Goal: Task Accomplishment & Management: Use online tool/utility

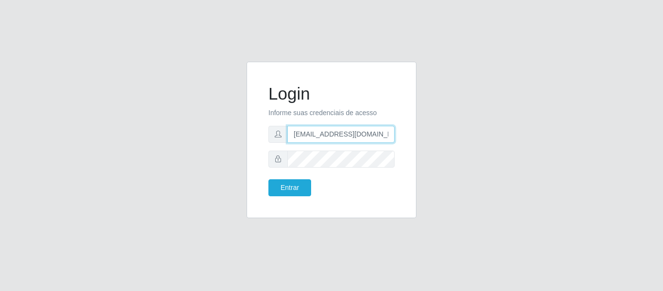
click at [340, 134] on input "[EMAIL_ADDRESS][DOMAIN_NAME]" at bounding box center [341, 134] width 107 height 17
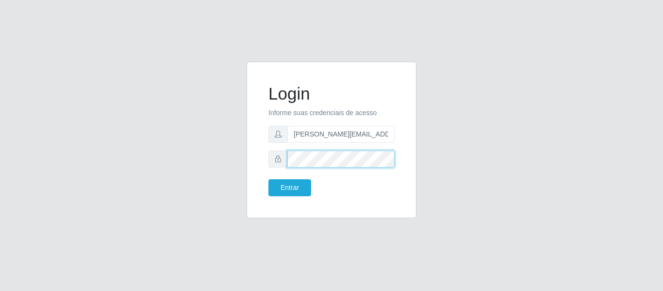
click at [252, 147] on div "Login Informe suas credenciais de acesso [PERSON_NAME][EMAIL_ADDRESS][DOMAIN_NA…" at bounding box center [332, 140] width 170 height 156
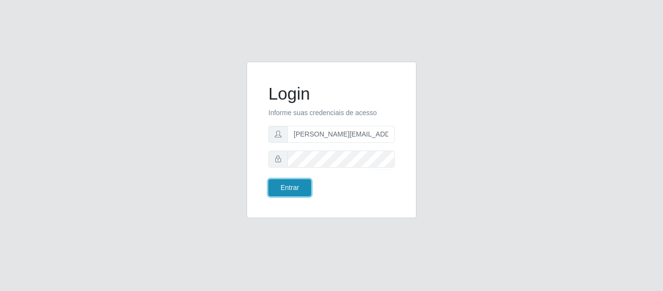
click at [278, 191] on button "Entrar" at bounding box center [290, 187] width 43 height 17
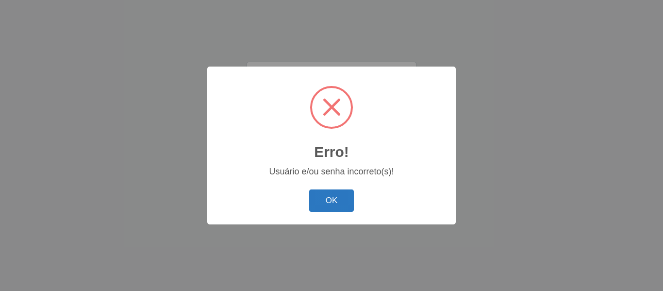
click at [321, 201] on button "OK" at bounding box center [331, 200] width 45 height 23
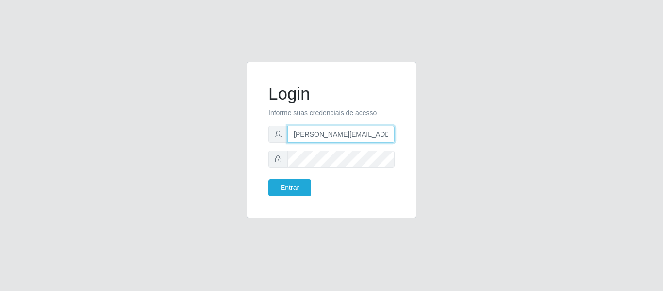
drag, startPoint x: 388, startPoint y: 135, endPoint x: 209, endPoint y: 132, distance: 179.2
click at [209, 132] on div "Login Informe suas credenciais de acesso [PERSON_NAME][EMAIL_ADDRESS][DOMAIN_NA…" at bounding box center [332, 146] width 554 height 168
paste input "[EMAIL_ADDRESS]"
type input "[EMAIL_ADDRESS][DOMAIN_NAME]"
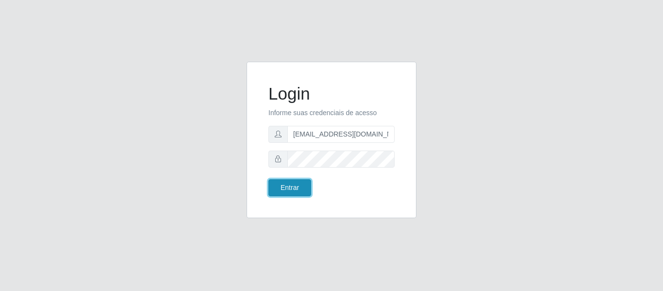
scroll to position [0, 0]
click at [290, 194] on button "Entrar" at bounding box center [290, 187] width 43 height 17
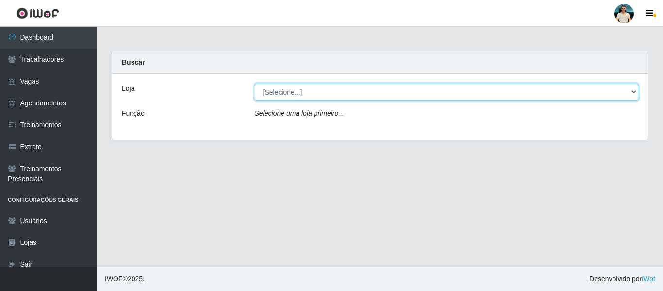
click at [439, 92] on select "[Selecione...] Mar Vermelho - CEASA Mar Vermelho - Loja [DATE] Vermelho - Loja …" at bounding box center [447, 92] width 384 height 17
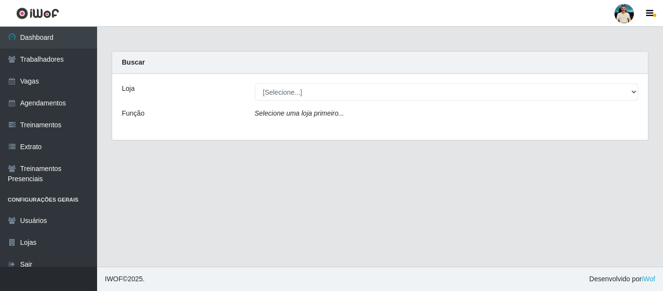
click at [633, 15] on div at bounding box center [624, 13] width 19 height 19
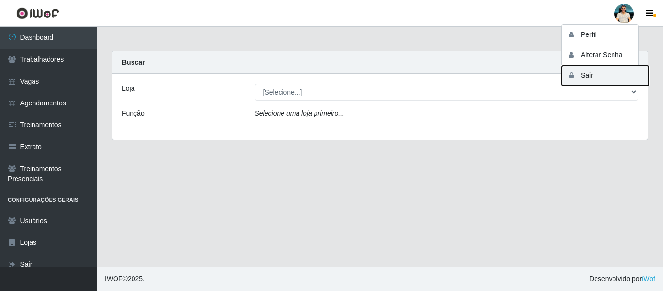
click at [606, 71] on button "Sair" at bounding box center [605, 76] width 87 height 20
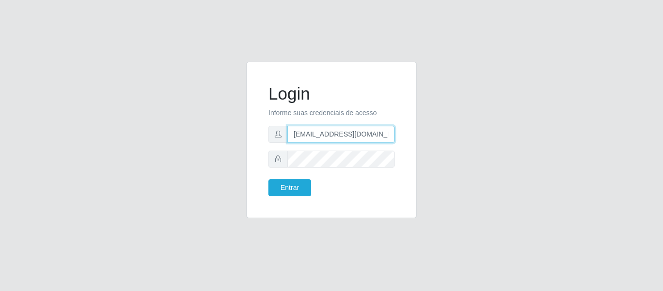
click at [351, 129] on input "[EMAIL_ADDRESS][DOMAIN_NAME]" at bounding box center [341, 134] width 107 height 17
type input "[PERSON_NAME][EMAIL_ADDRESS][DOMAIN_NAME]"
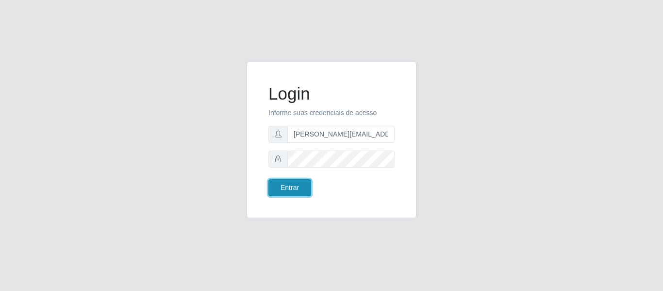
click at [296, 190] on button "Entrar" at bounding box center [290, 187] width 43 height 17
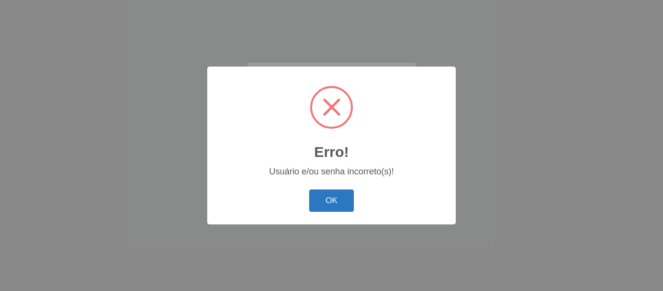
drag, startPoint x: 305, startPoint y: 194, endPoint x: 328, endPoint y: 199, distance: 23.2
click at [328, 199] on div "OK Cancel" at bounding box center [331, 200] width 229 height 28
click at [328, 199] on button "OK" at bounding box center [331, 200] width 45 height 23
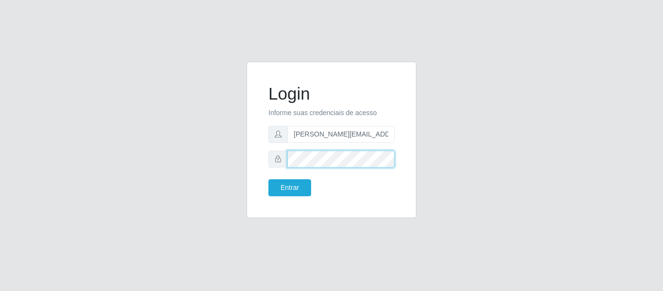
click at [232, 150] on div "Login Informe suas credenciais de acesso [PERSON_NAME][EMAIL_ADDRESS][DOMAIN_NA…" at bounding box center [332, 146] width 554 height 168
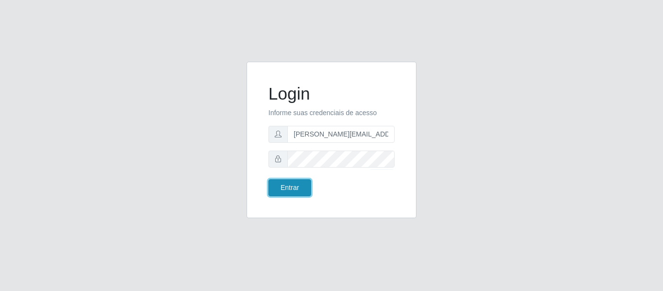
click at [272, 188] on button "Entrar" at bounding box center [290, 187] width 43 height 17
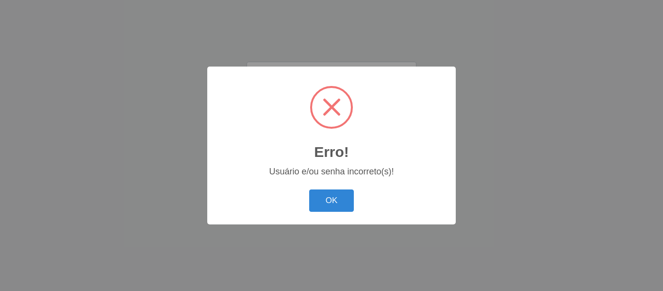
click at [309, 189] on button "OK" at bounding box center [331, 200] width 45 height 23
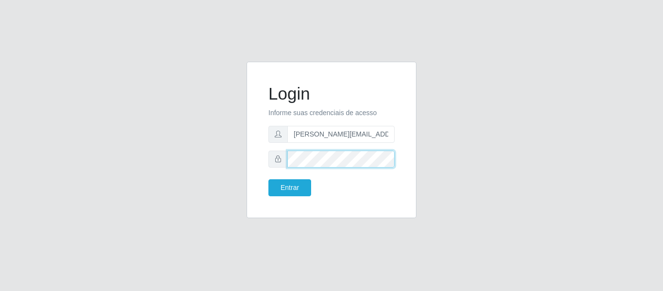
click at [249, 155] on div "Login Informe suas credenciais de acesso [PERSON_NAME][EMAIL_ADDRESS][DOMAIN_NA…" at bounding box center [332, 140] width 170 height 156
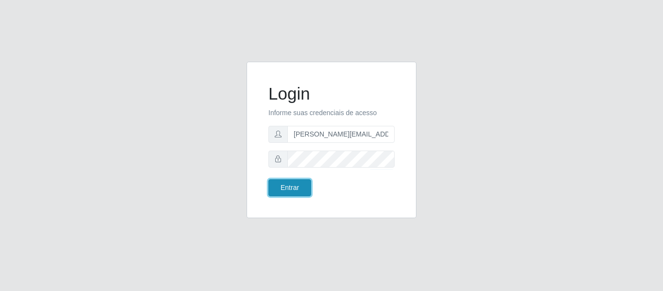
click at [276, 189] on button "Entrar" at bounding box center [290, 187] width 43 height 17
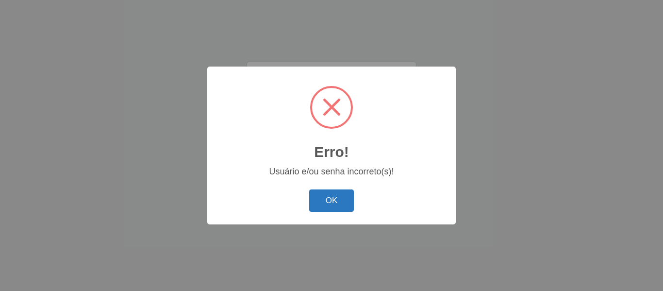
click at [317, 199] on button "OK" at bounding box center [331, 200] width 45 height 23
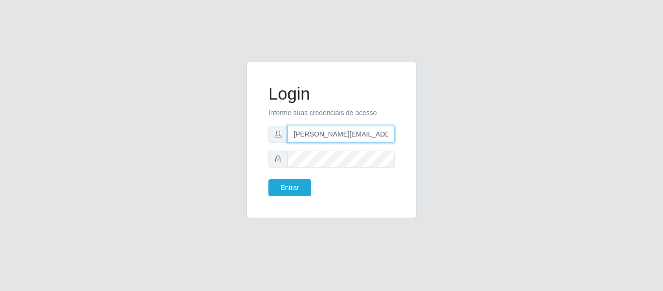
click at [354, 135] on input "[PERSON_NAME][EMAIL_ADDRESS][DOMAIN_NAME]" at bounding box center [341, 134] width 107 height 17
click at [355, 136] on input "[EMAIL_ADDRESS][DOMAIN_NAME]" at bounding box center [341, 134] width 107 height 17
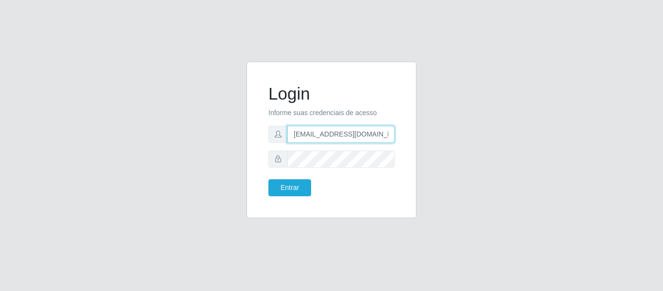
click at [355, 136] on input "[EMAIL_ADDRESS][DOMAIN_NAME]" at bounding box center [341, 134] width 107 height 17
drag, startPoint x: 377, startPoint y: 135, endPoint x: 159, endPoint y: 128, distance: 218.6
click at [159, 128] on div "Login Informe suas credenciais de acesso [PERSON_NAME][EMAIL_ADDRESS][DOMAIN_NA…" at bounding box center [332, 146] width 554 height 168
paste input "[EMAIL_ADDRESS]"
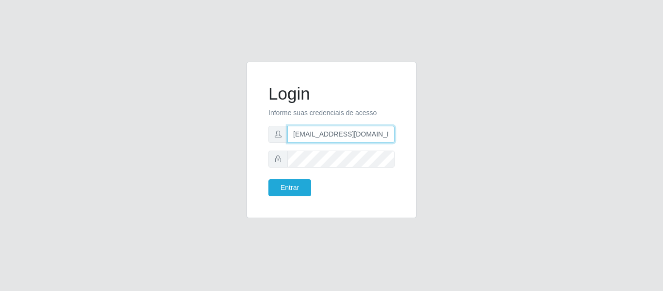
type input "[EMAIL_ADDRESS][DOMAIN_NAME]"
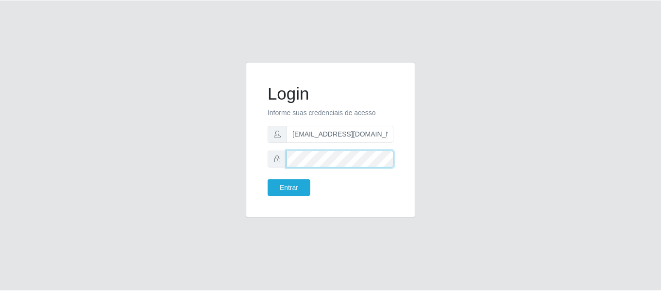
scroll to position [0, 0]
click at [258, 157] on div "Login Informe suas credenciais de acesso [EMAIL_ADDRESS][DOMAIN_NAME] Entrar" at bounding box center [332, 140] width 170 height 156
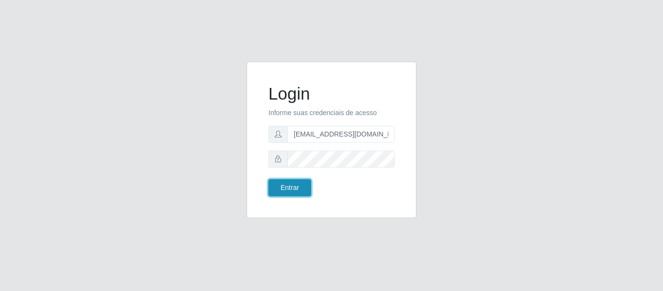
click at [278, 186] on button "Entrar" at bounding box center [290, 187] width 43 height 17
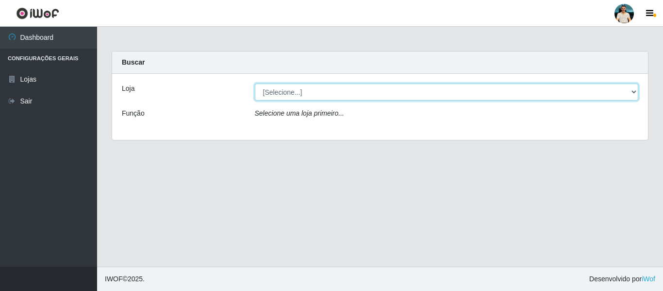
click at [324, 95] on select "[Selecione...] Mar Vermelho - CEASA Mar Vermelho - Loja [DATE] Vermelho - Loja …" at bounding box center [447, 92] width 384 height 17
select select "251"
click at [255, 84] on select "[Selecione...] Mar Vermelho - CEASA Mar Vermelho - Loja [DATE] Vermelho - Loja …" at bounding box center [447, 92] width 384 height 17
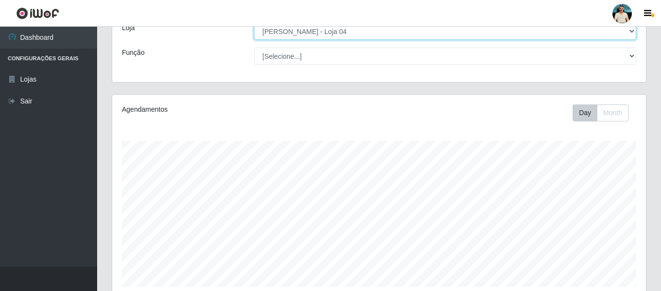
scroll to position [54, 0]
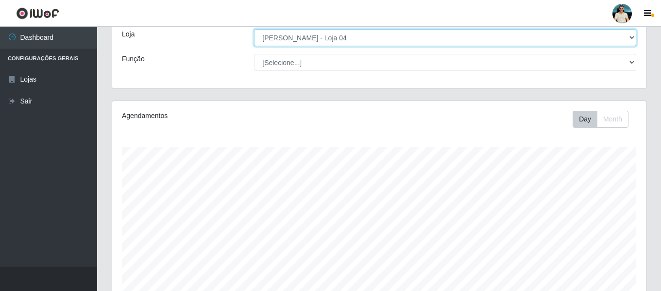
click at [350, 36] on select "[Selecione...] Mar Vermelho - CEASA Mar Vermelho - Loja [DATE] Vermelho - Loja …" at bounding box center [445, 37] width 382 height 17
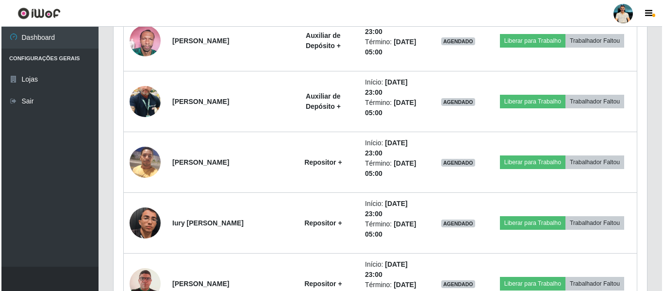
scroll to position [1274, 0]
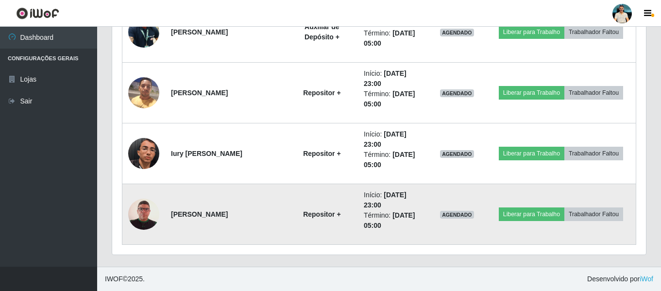
click at [144, 218] on img at bounding box center [143, 214] width 31 height 45
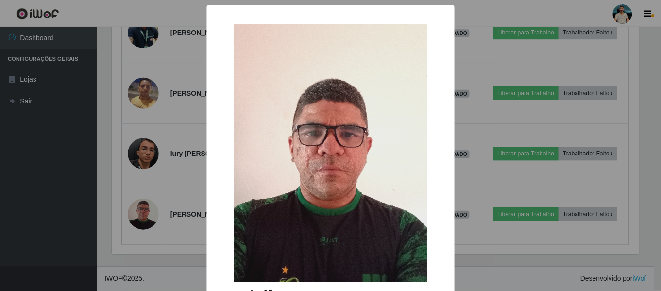
scroll to position [75, 0]
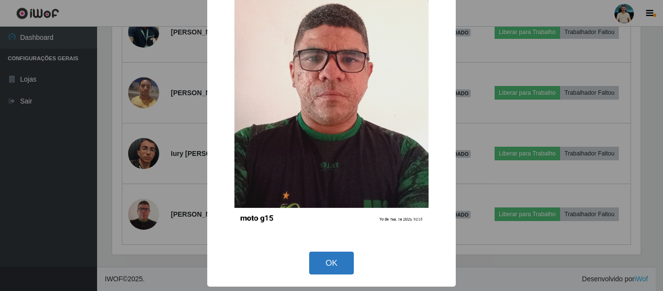
click at [324, 266] on button "OK" at bounding box center [331, 263] width 45 height 23
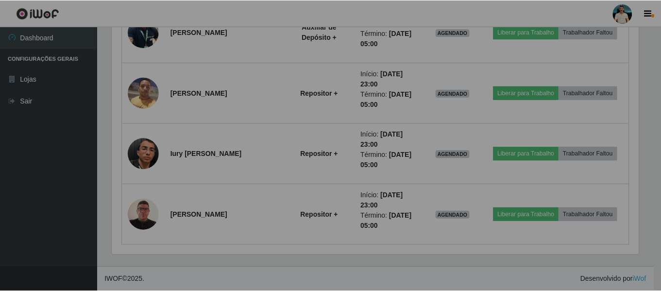
scroll to position [202, 534]
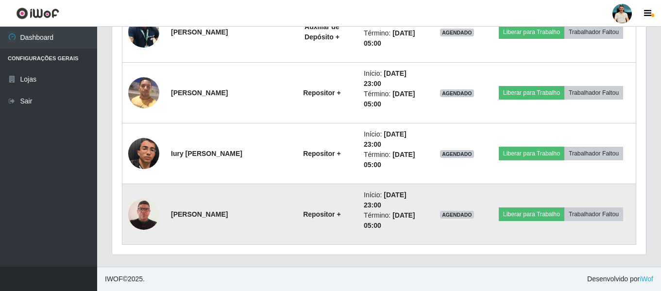
click at [211, 214] on strong "[PERSON_NAME]" at bounding box center [199, 214] width 57 height 8
click at [260, 220] on td "[PERSON_NAME]" at bounding box center [225, 214] width 121 height 61
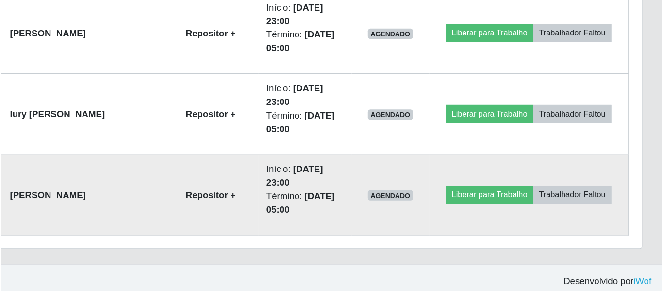
scroll to position [1270, 0]
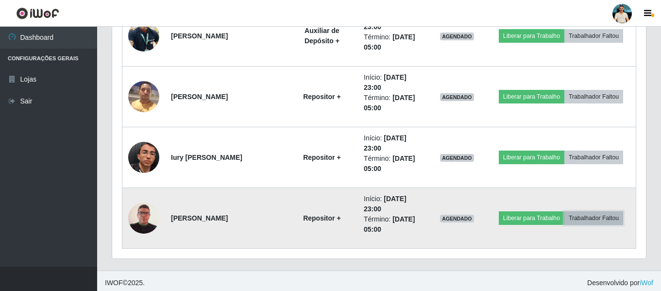
click at [578, 218] on button "Trabalhador Faltou" at bounding box center [593, 218] width 59 height 14
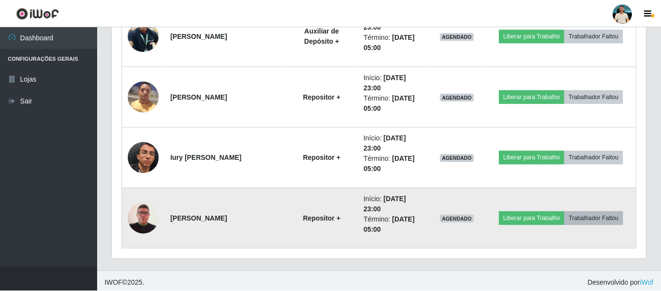
scroll to position [202, 529]
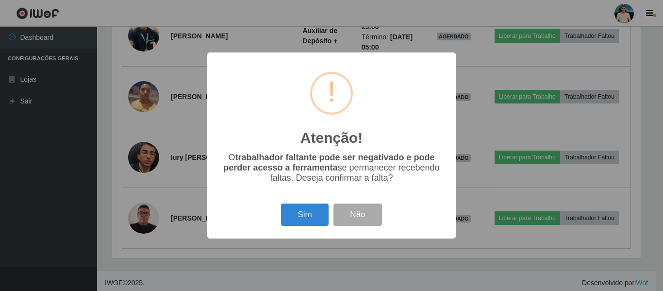
click at [419, 250] on div "Atenção! × O trabalhador faltante pode ser negativado e pode perder acesso a fe…" at bounding box center [331, 145] width 663 height 291
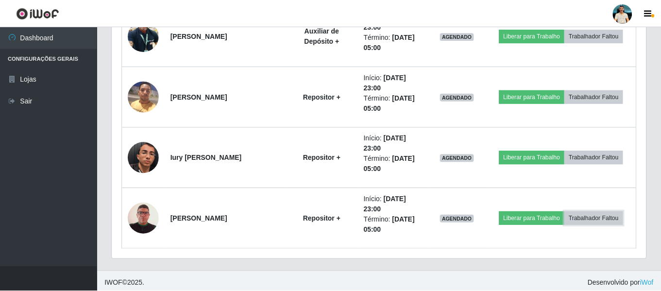
scroll to position [202, 534]
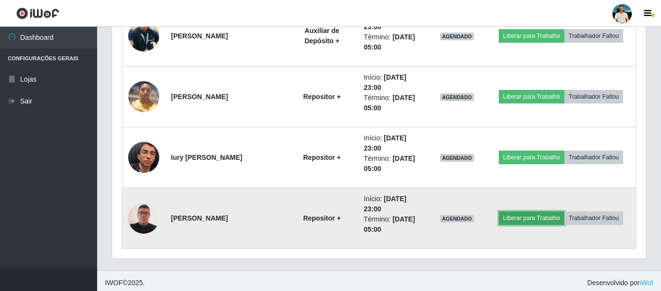
click at [547, 217] on button "Liberar para Trabalho" at bounding box center [532, 218] width 66 height 14
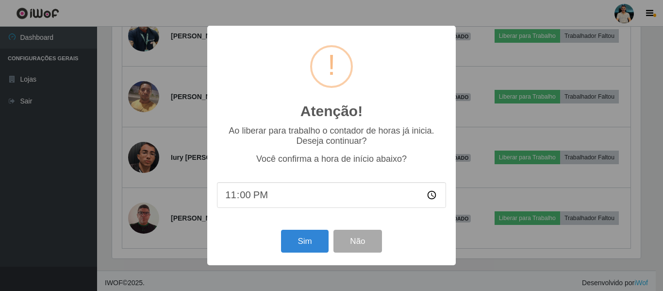
click at [240, 195] on input "23:00" at bounding box center [331, 195] width 229 height 26
click at [267, 120] on div "Atenção! ×" at bounding box center [331, 80] width 229 height 90
click at [246, 199] on input "23:10" at bounding box center [331, 195] width 229 height 26
type input "23:00"
click at [250, 162] on p "Você confirma a hora de início abaixo?" at bounding box center [331, 159] width 229 height 10
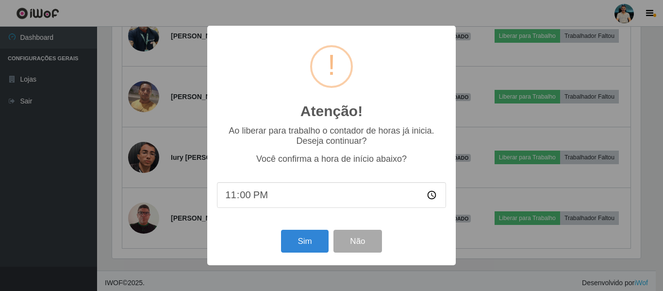
click at [486, 223] on div "Atenção! × Ao liberar para trabalho o contador de horas já inicia. Deseja conti…" at bounding box center [331, 145] width 663 height 291
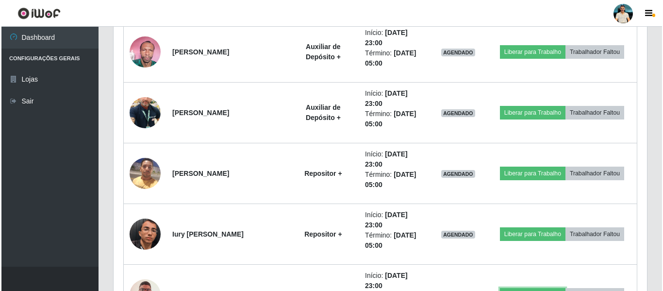
scroll to position [1274, 0]
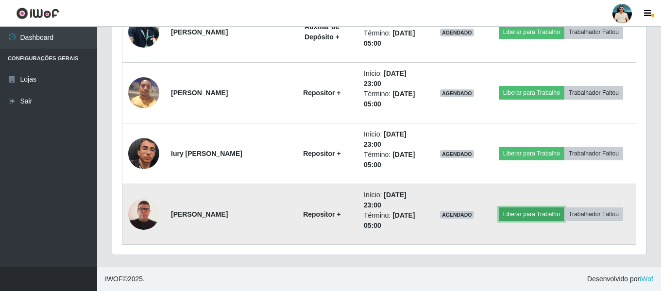
click at [536, 217] on button "Liberar para Trabalho" at bounding box center [532, 214] width 66 height 14
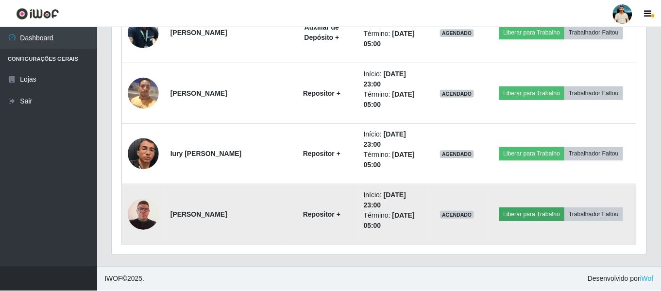
scroll to position [202, 529]
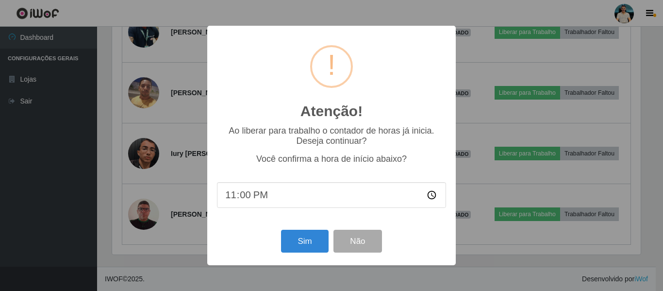
click at [316, 271] on div "Atenção! × Ao liberar para trabalho o contador de horas já inicia. Deseja conti…" at bounding box center [331, 145] width 663 height 291
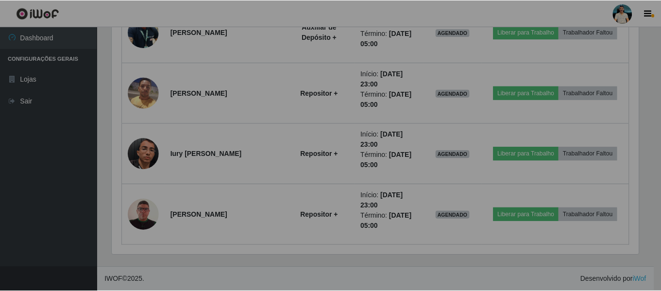
scroll to position [202, 534]
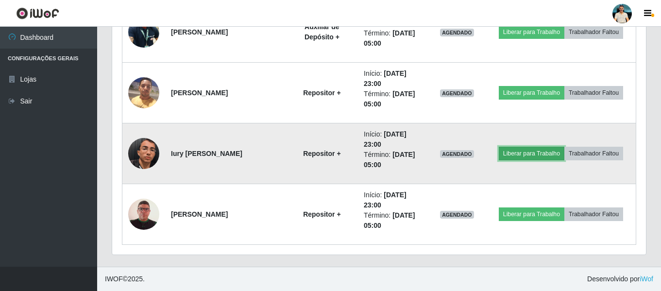
click at [517, 149] on button "Liberar para Trabalho" at bounding box center [532, 154] width 66 height 14
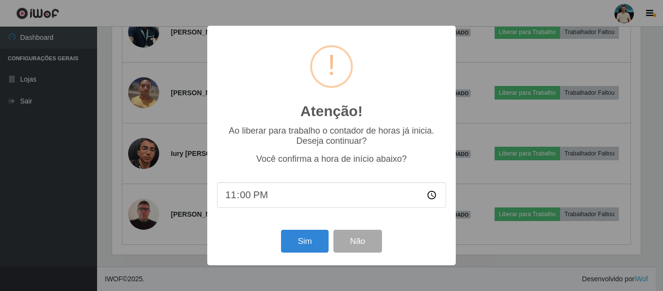
click at [265, 272] on div "Atenção! × Ao liberar para trabalho o contador de horas já inicia. Deseja conti…" at bounding box center [331, 145] width 663 height 291
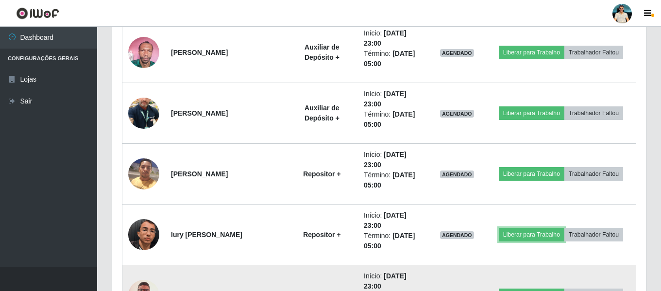
scroll to position [1192, 0]
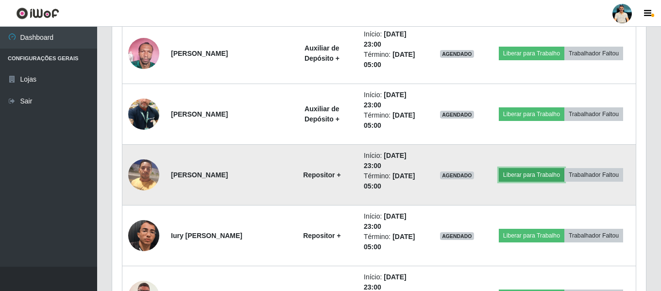
click at [515, 169] on button "Liberar para Trabalho" at bounding box center [532, 175] width 66 height 14
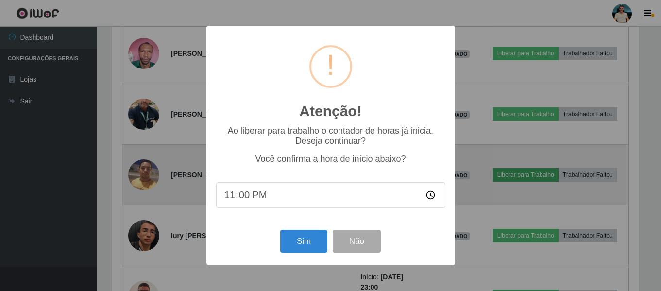
scroll to position [202, 529]
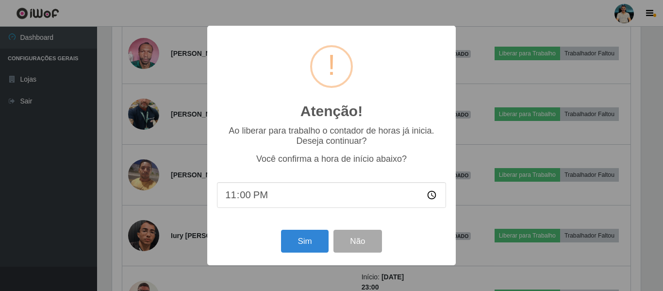
click at [305, 272] on div "Atenção! × Ao liberar para trabalho o contador de horas já inicia. Deseja conti…" at bounding box center [331, 145] width 663 height 291
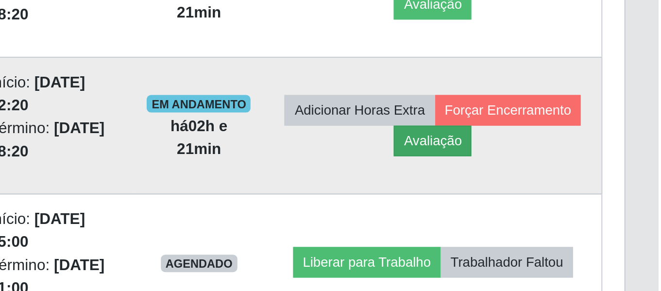
scroll to position [683, 0]
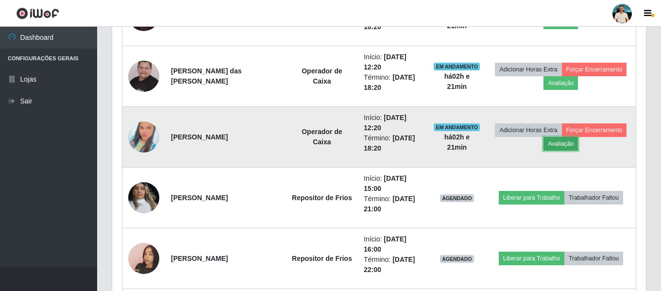
click at [561, 143] on button "Avaliação" at bounding box center [560, 144] width 34 height 14
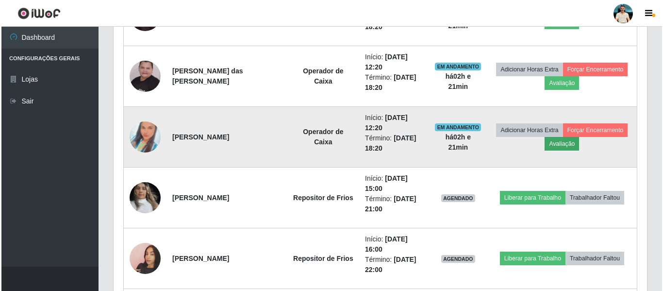
scroll to position [202, 529]
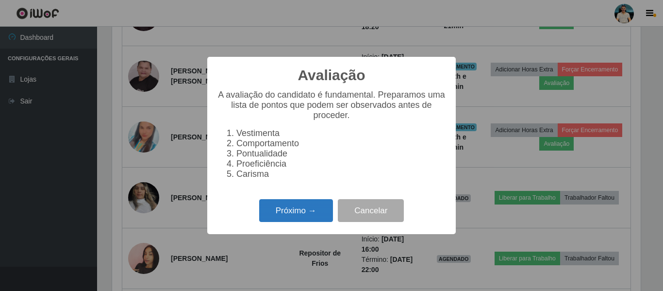
click at [274, 215] on button "Próximo →" at bounding box center [296, 210] width 74 height 23
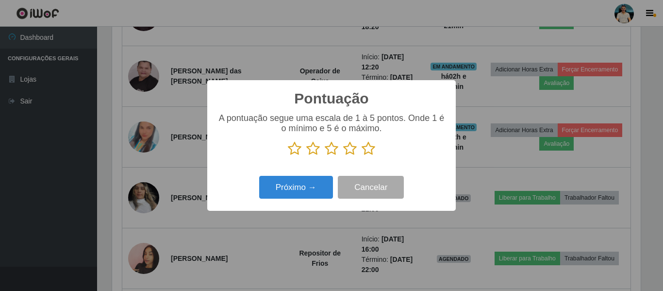
scroll to position [485444, 485117]
click at [350, 152] on icon at bounding box center [350, 148] width 14 height 15
click at [343, 156] on input "radio" at bounding box center [343, 156] width 0 height 0
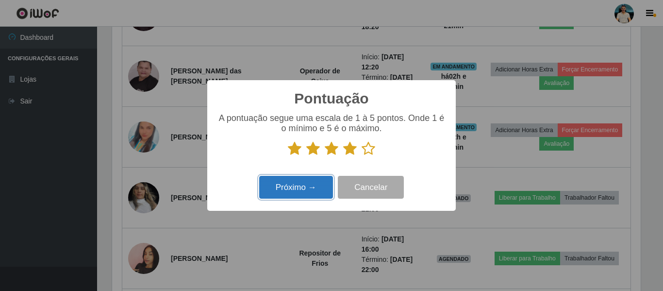
click at [309, 186] on button "Próximo →" at bounding box center [296, 187] width 74 height 23
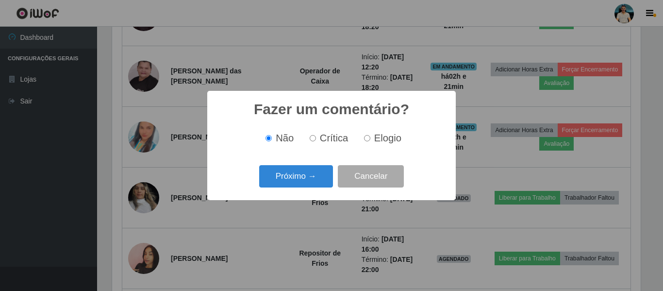
click at [323, 143] on span "Crítica" at bounding box center [334, 138] width 29 height 11
click at [316, 141] on input "Crítica" at bounding box center [313, 138] width 6 height 6
radio input "true"
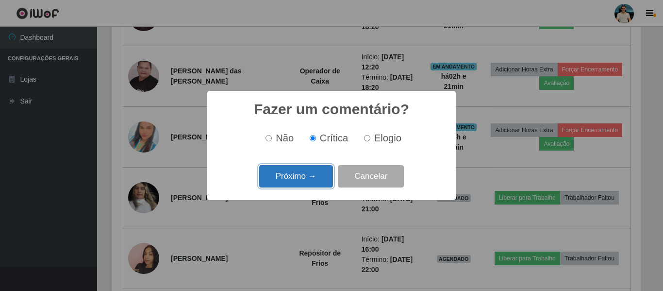
click at [300, 179] on button "Próximo →" at bounding box center [296, 176] width 74 height 23
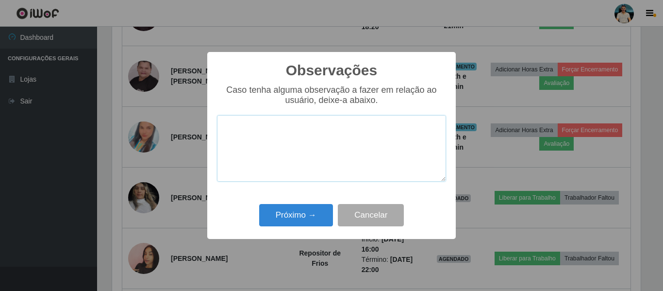
click at [275, 170] on textarea at bounding box center [331, 148] width 229 height 67
type textarea "proativa"
click at [318, 253] on div "Observações × Caso tenha alguma observação a fazer em relação ao usuário, deixe…" at bounding box center [331, 145] width 663 height 291
click at [381, 209] on button "Cancelar" at bounding box center [371, 215] width 66 height 23
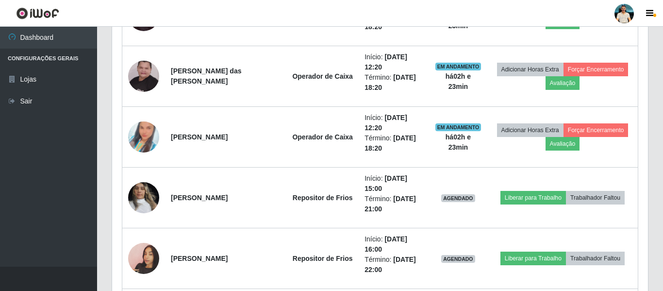
scroll to position [202, 534]
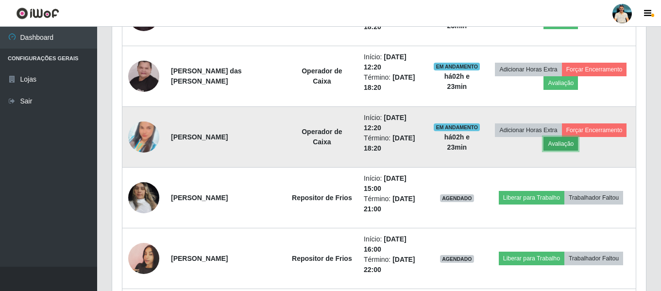
click at [561, 141] on button "Avaliação" at bounding box center [560, 144] width 34 height 14
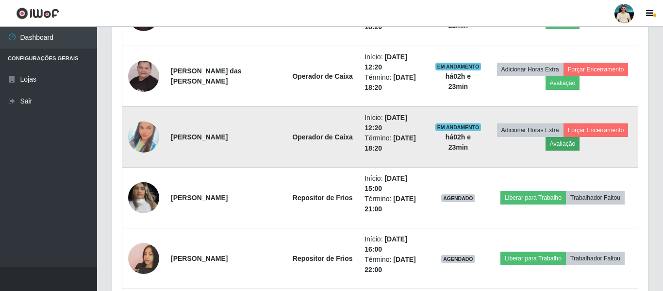
scroll to position [202, 529]
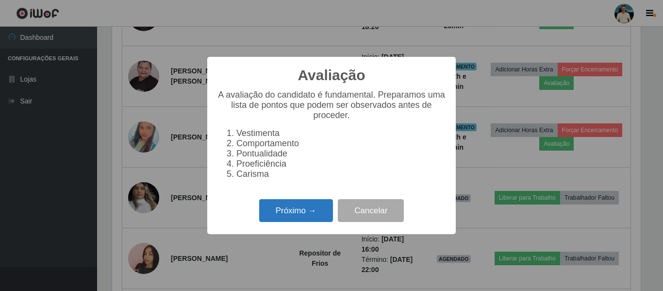
click at [287, 216] on button "Próximo →" at bounding box center [296, 210] width 74 height 23
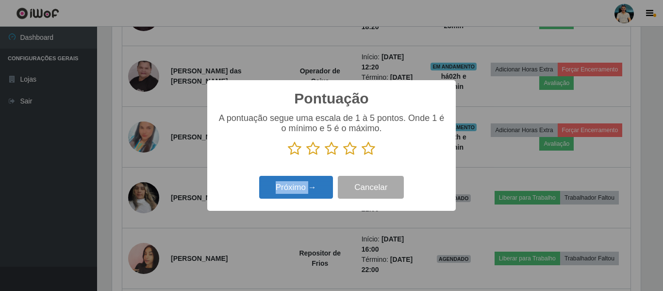
drag, startPoint x: 353, startPoint y: 149, endPoint x: 308, endPoint y: 183, distance: 55.8
click at [308, 183] on div "Pontuação × A pontuação segue uma escala de 1 à 5 pontos. Onde 1 é o mínimo e 5…" at bounding box center [331, 145] width 249 height 131
click at [367, 152] on icon at bounding box center [369, 148] width 14 height 15
click at [362, 156] on input "radio" at bounding box center [362, 156] width 0 height 0
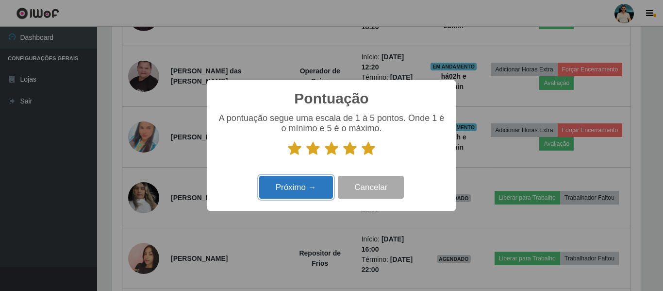
click at [314, 179] on button "Próximo →" at bounding box center [296, 187] width 74 height 23
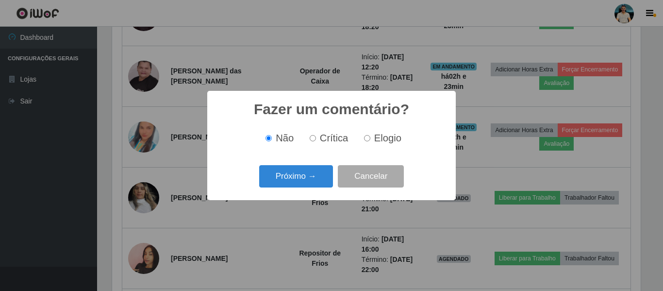
click at [360, 250] on div "Fazer um comentário? × Não Crítica Elogio Próximo → Cancelar" at bounding box center [331, 145] width 663 height 291
click at [395, 182] on button "Cancelar" at bounding box center [371, 176] width 66 height 23
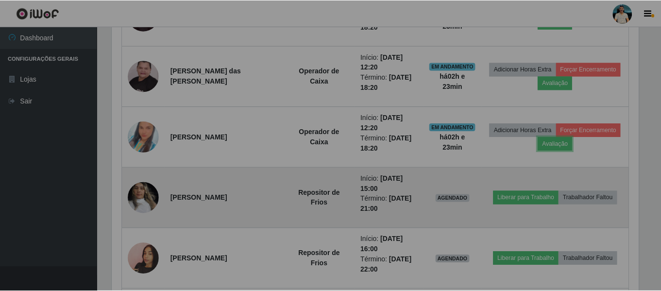
scroll to position [202, 534]
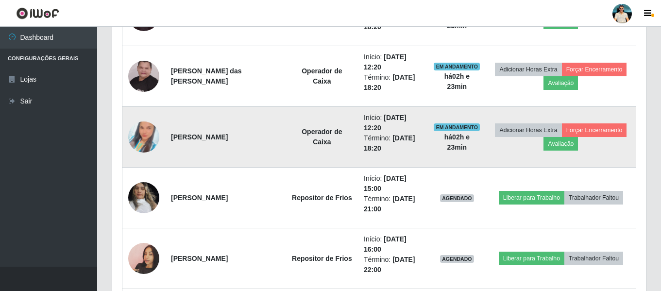
click at [612, 122] on td "Adicionar Horas Extra Forçar Encerramento Avaliação" at bounding box center [561, 137] width 150 height 61
click at [611, 126] on button "Forçar Encerramento" at bounding box center [594, 130] width 65 height 14
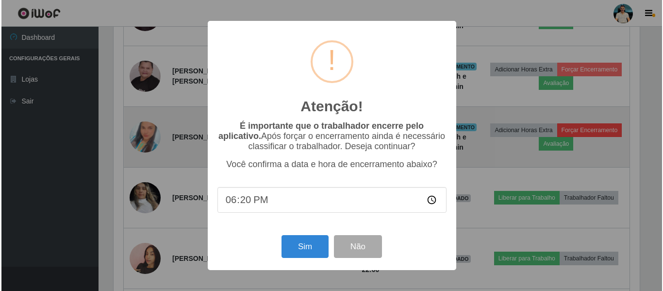
scroll to position [202, 529]
